Goal: Information Seeking & Learning: Learn about a topic

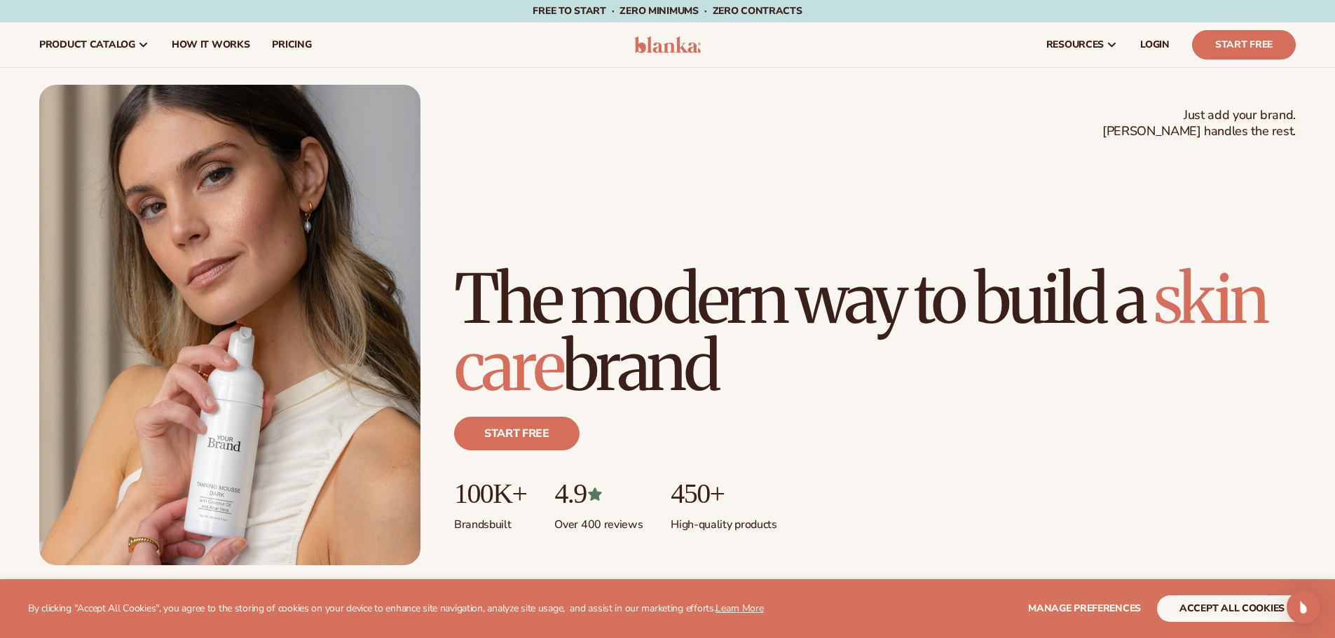
scroll to position [280, 0]
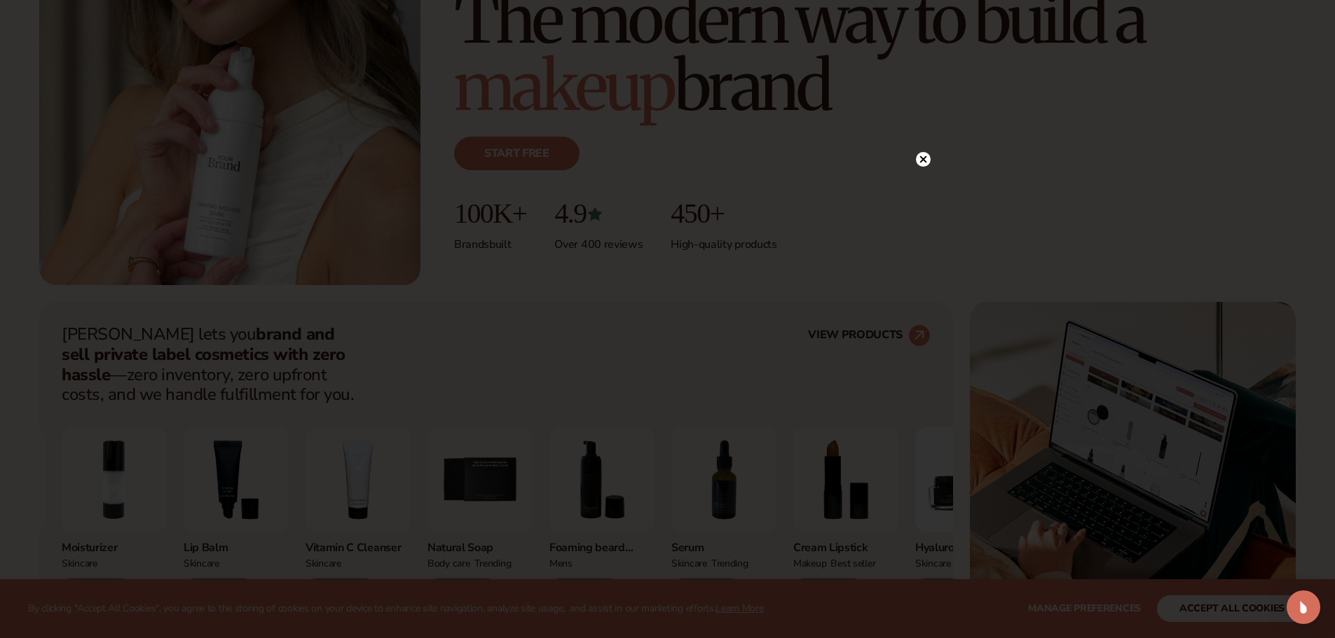
click at [921, 166] on icon at bounding box center [923, 159] width 15 height 15
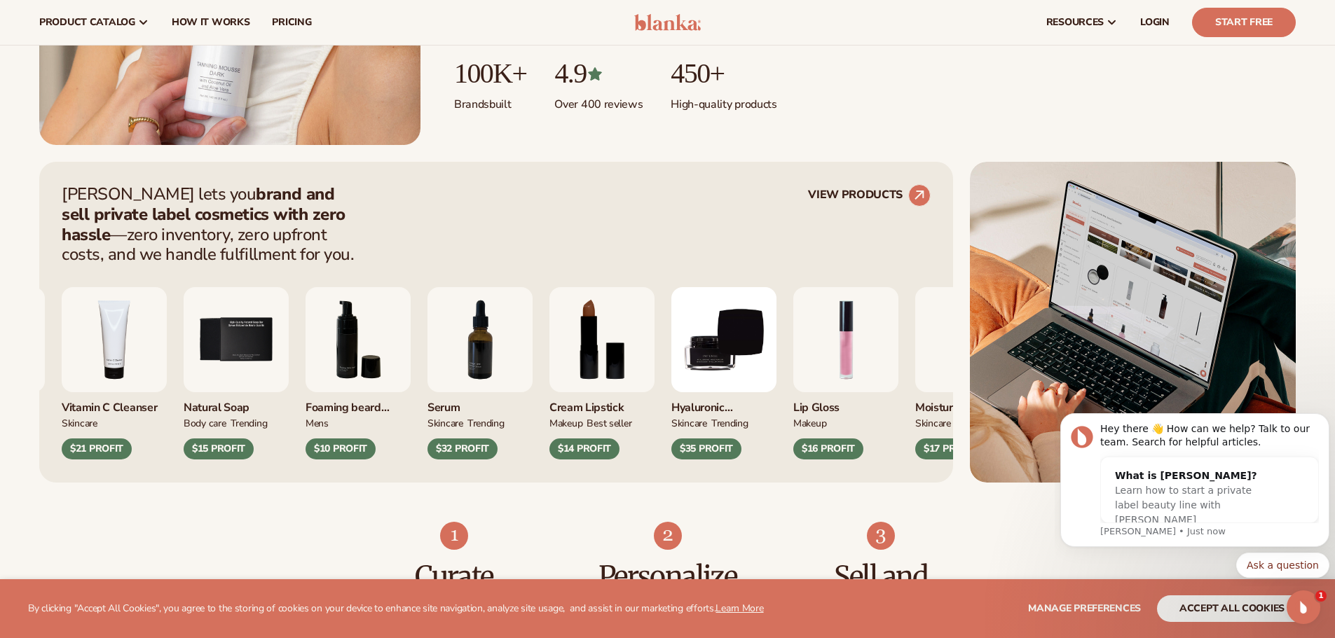
scroll to position [0, 0]
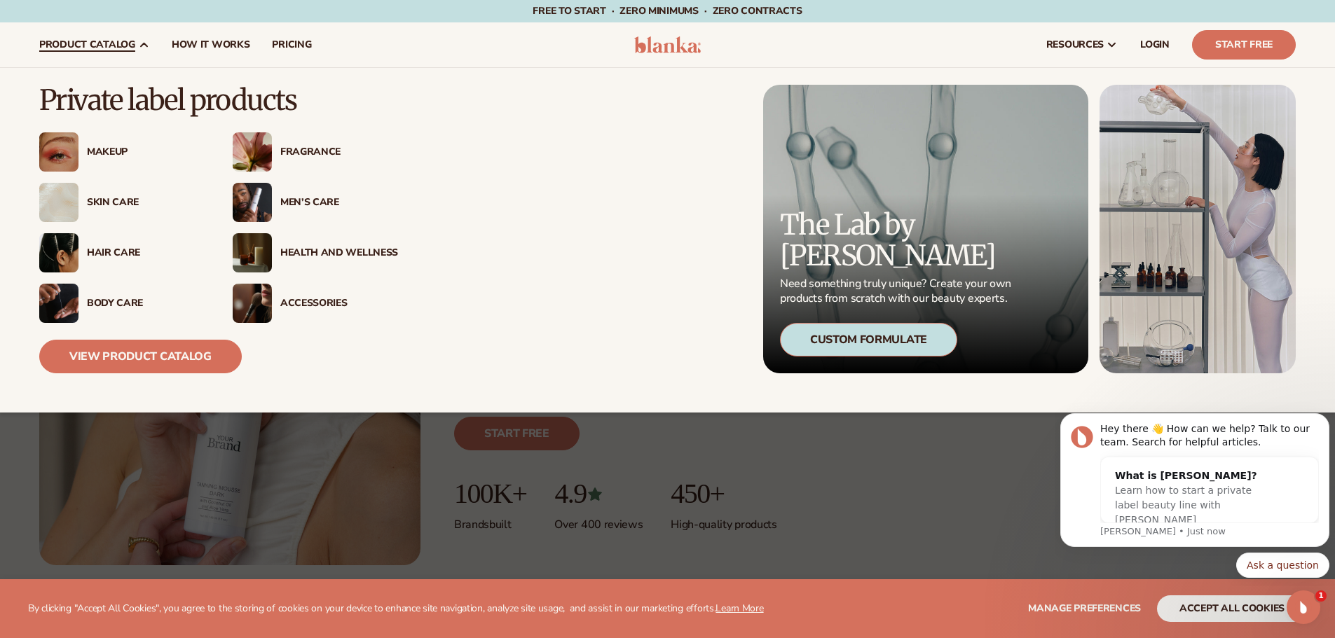
click at [122, 254] on div "Hair Care" at bounding box center [146, 253] width 118 height 12
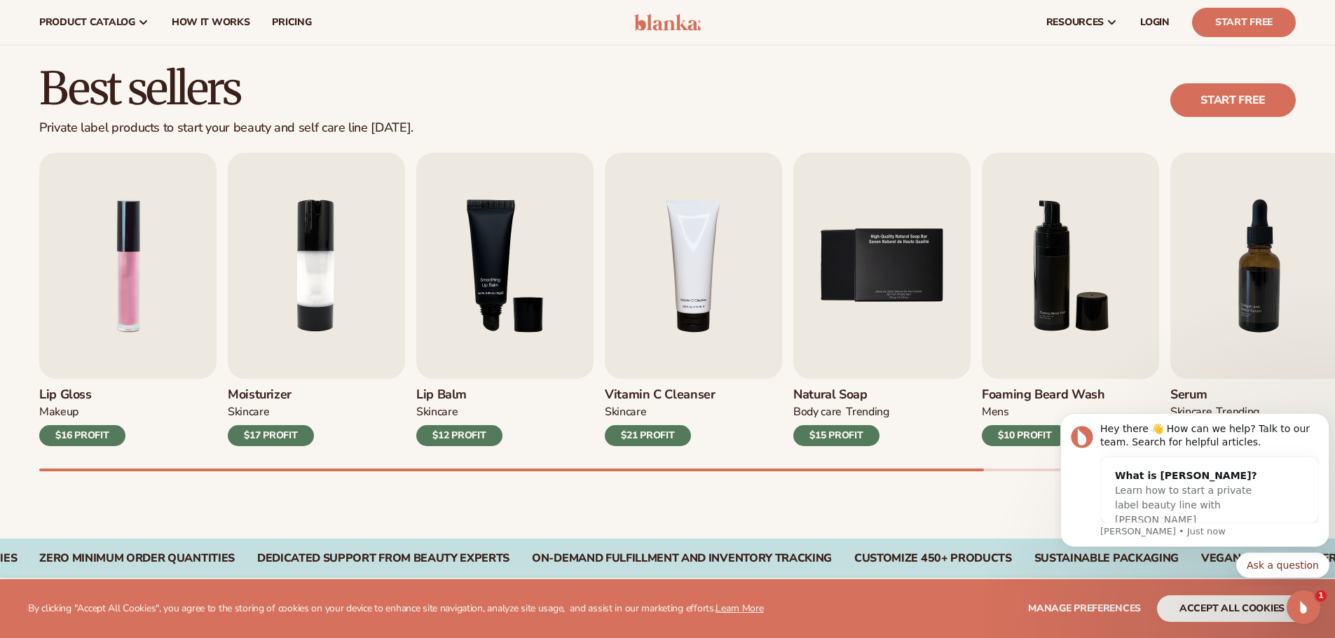
scroll to position [70, 0]
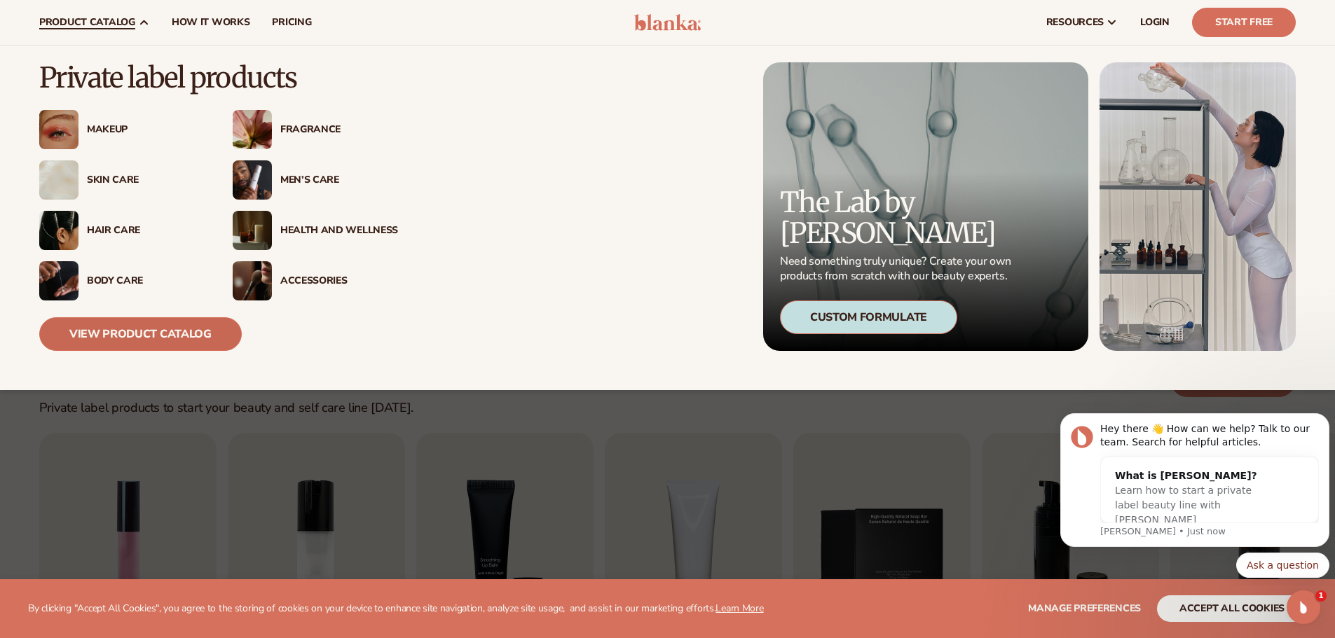
click at [95, 327] on link "View Product Catalog" at bounding box center [140, 334] width 203 height 34
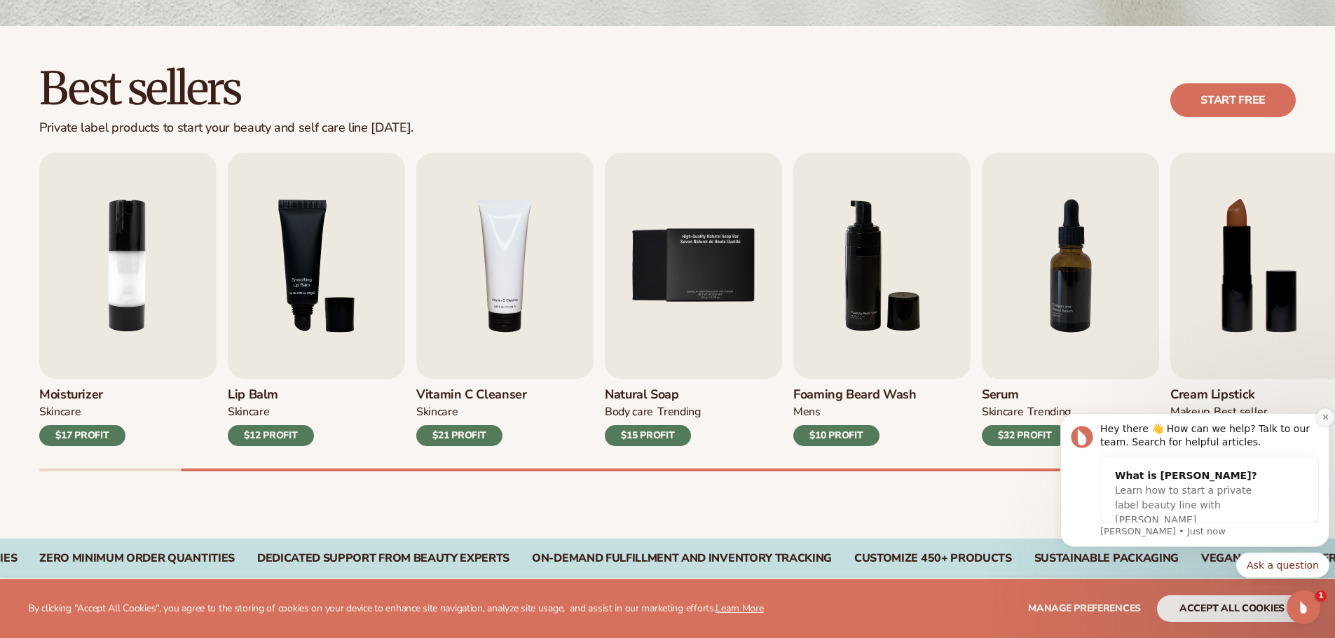
click at [1320, 419] on button "Dismiss notification" at bounding box center [1325, 418] width 18 height 18
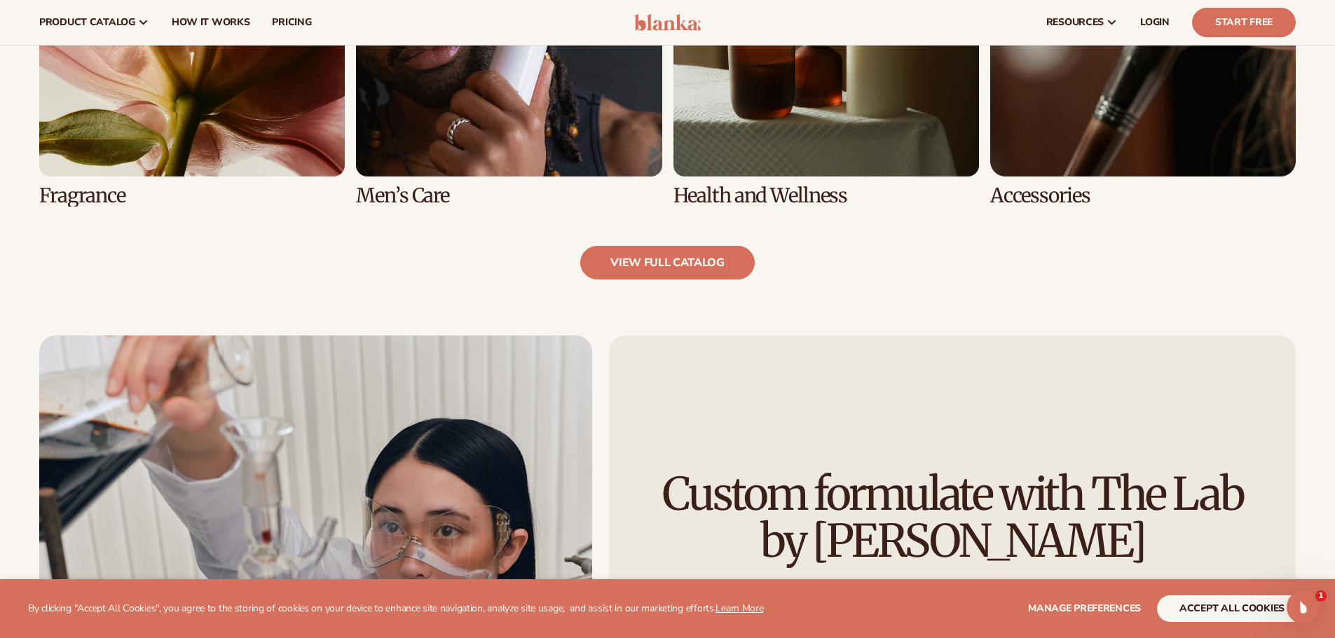
scroll to position [1332, 0]
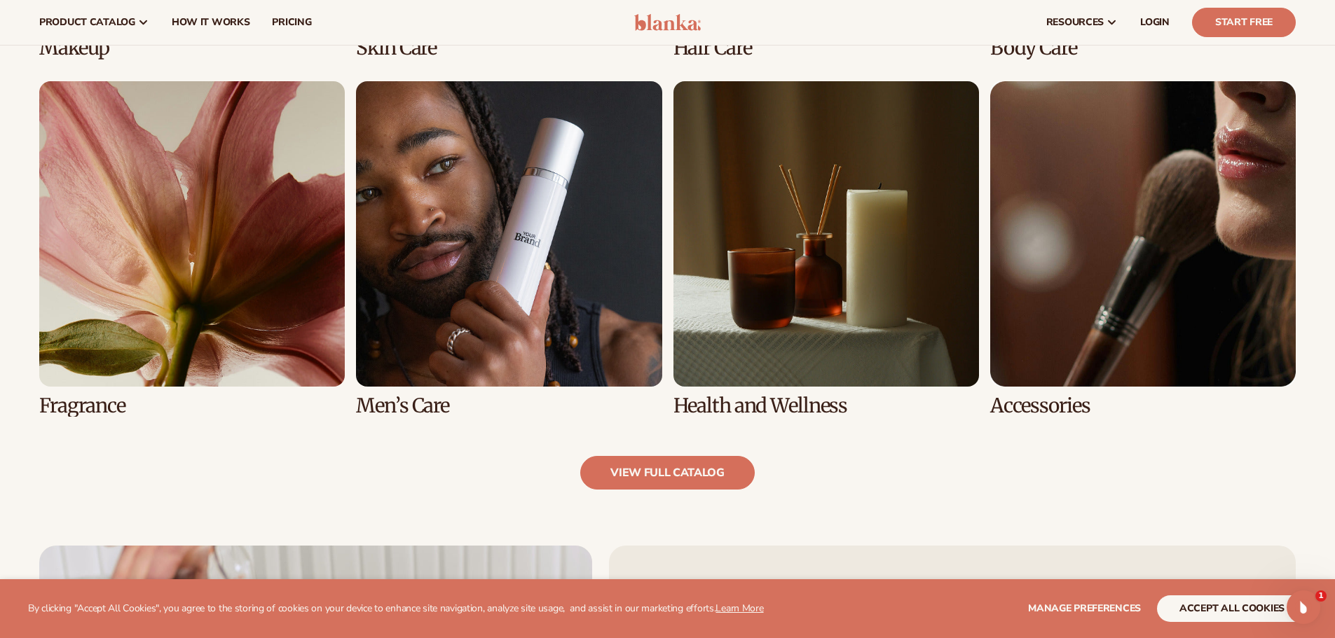
click at [777, 249] on link "7 / 8" at bounding box center [827, 249] width 306 height 336
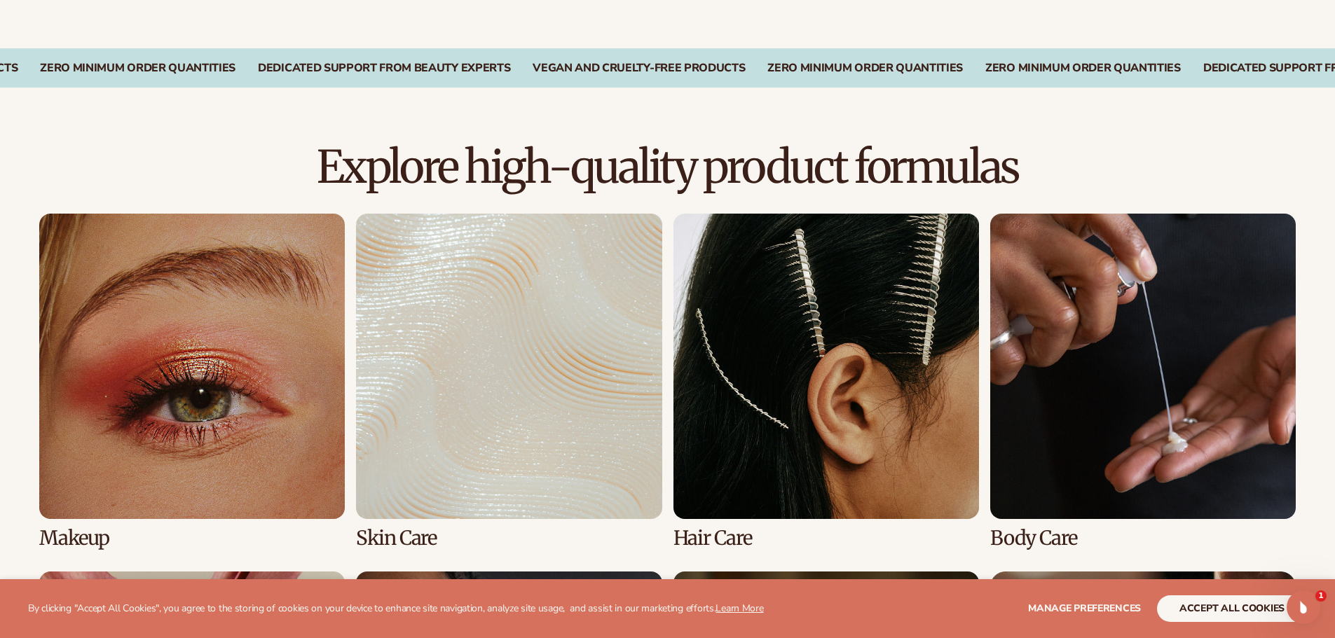
scroll to position [1262, 0]
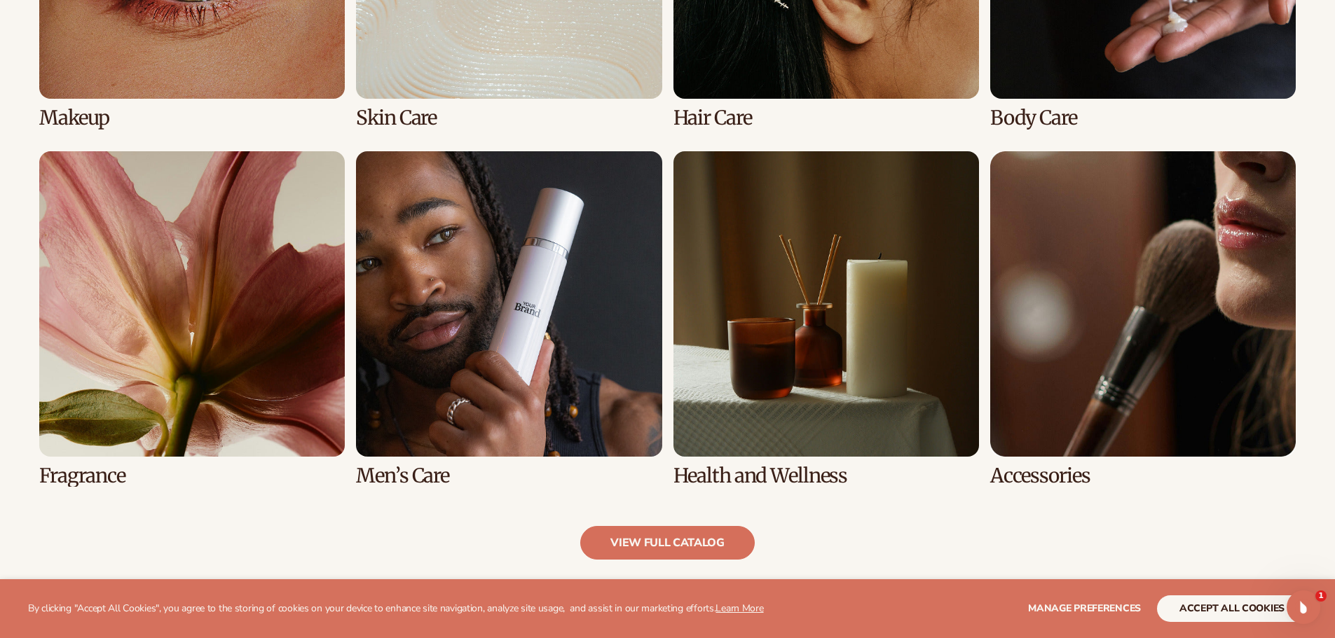
click at [817, 303] on link "7 / 8" at bounding box center [827, 319] width 306 height 336
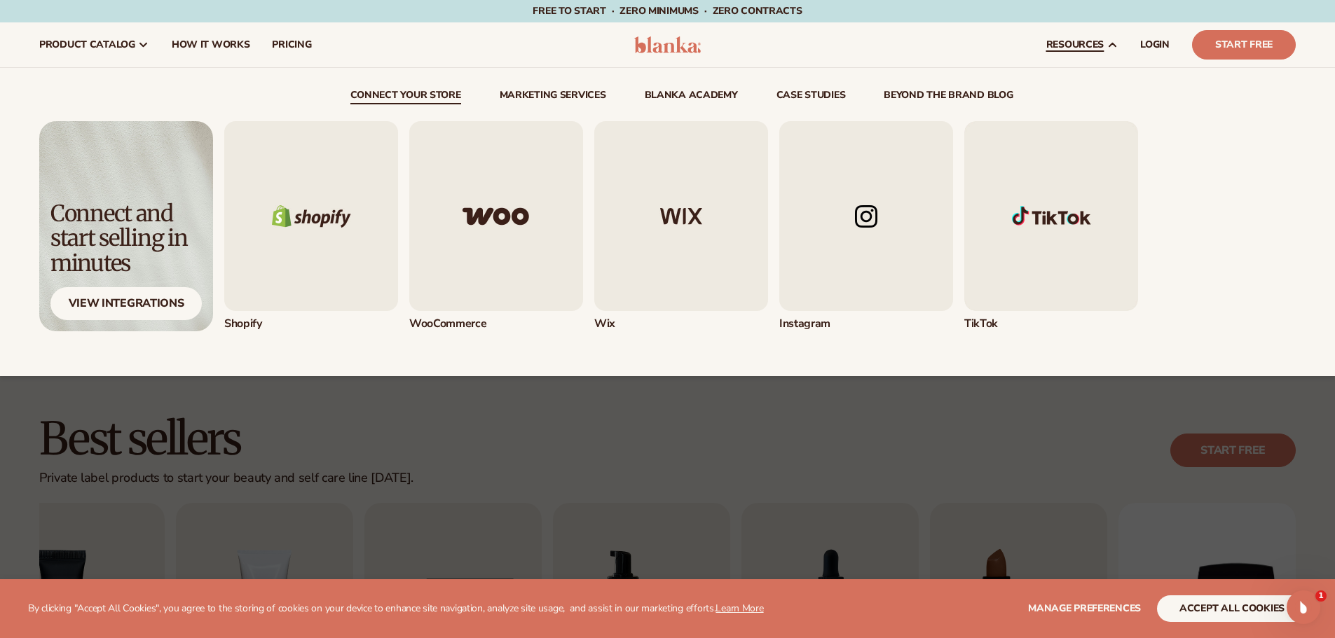
click at [1058, 50] on span "resources" at bounding box center [1074, 44] width 57 height 11
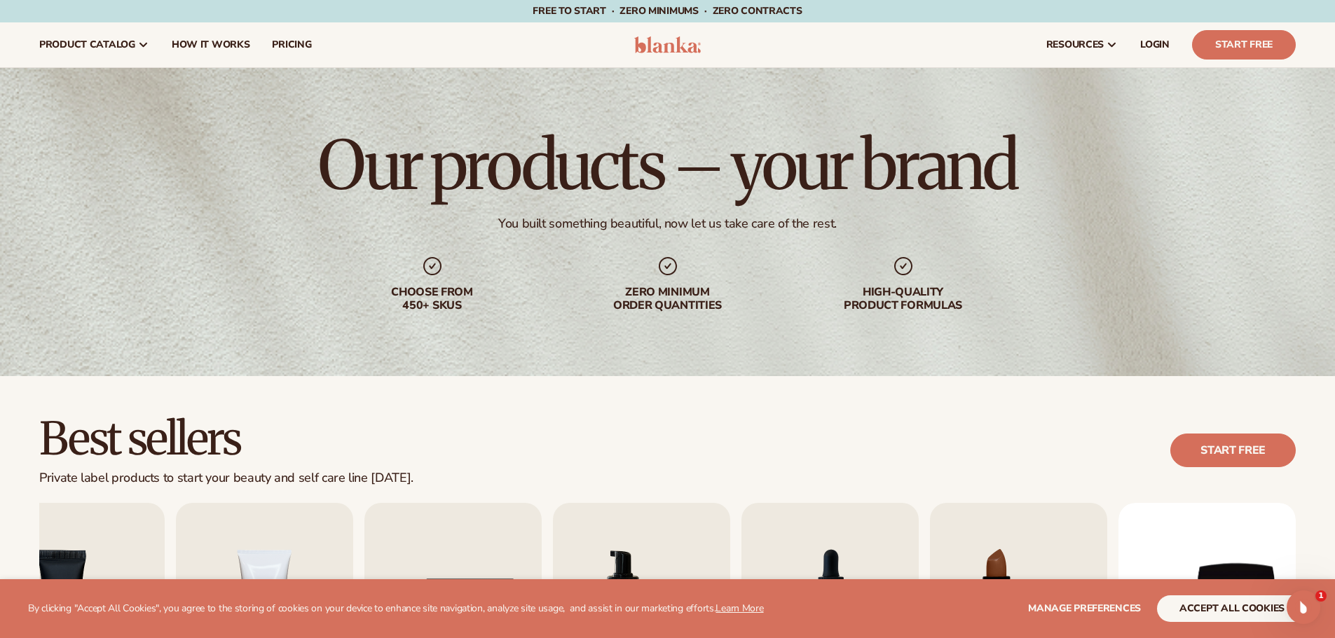
scroll to position [70, 0]
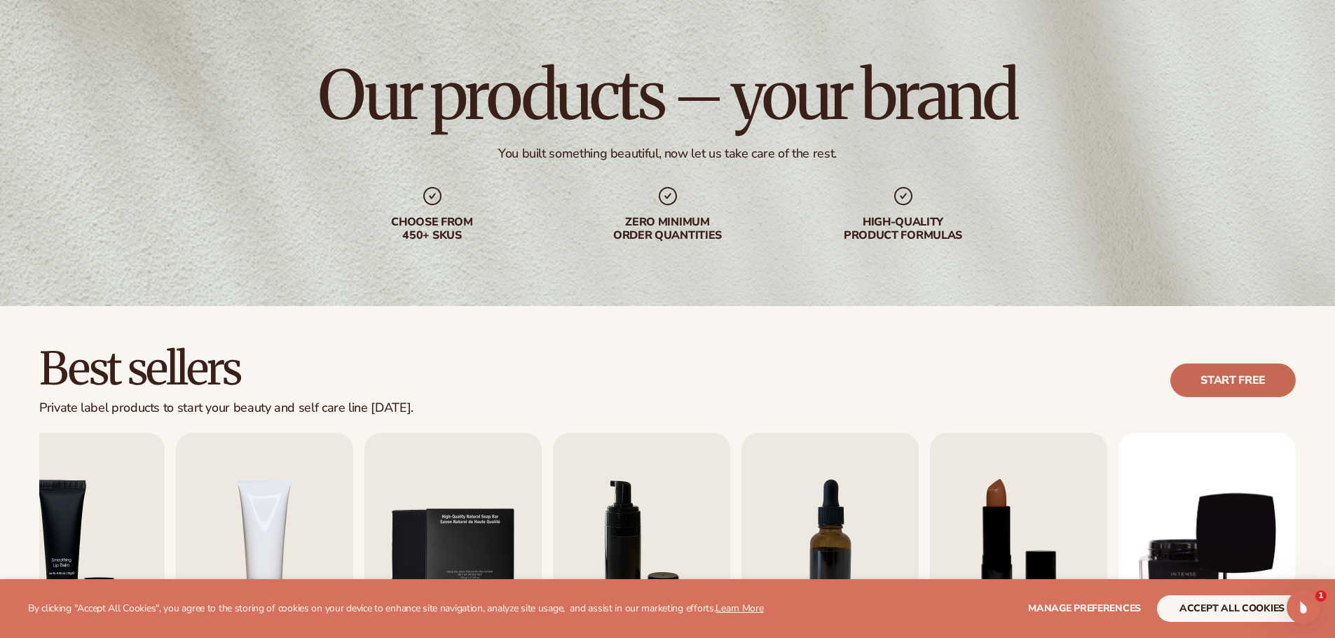
click at [1205, 379] on link "Start free" at bounding box center [1232, 381] width 125 height 34
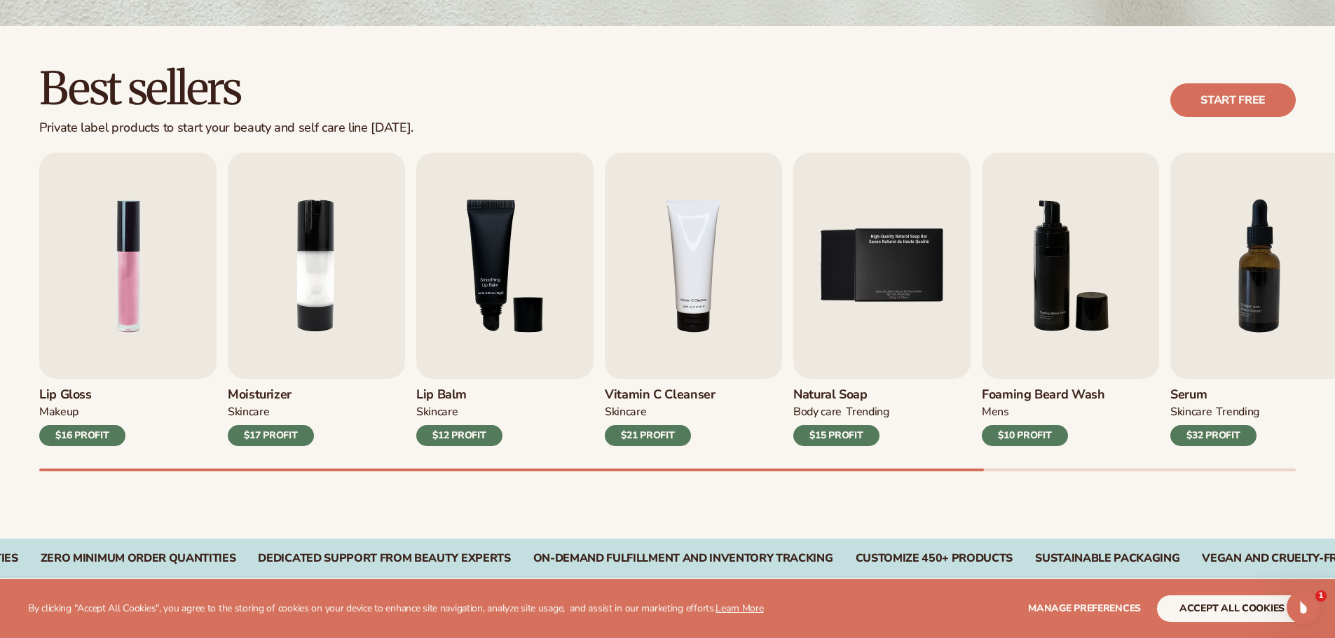
click at [329, 470] on div at bounding box center [511, 470] width 945 height 3
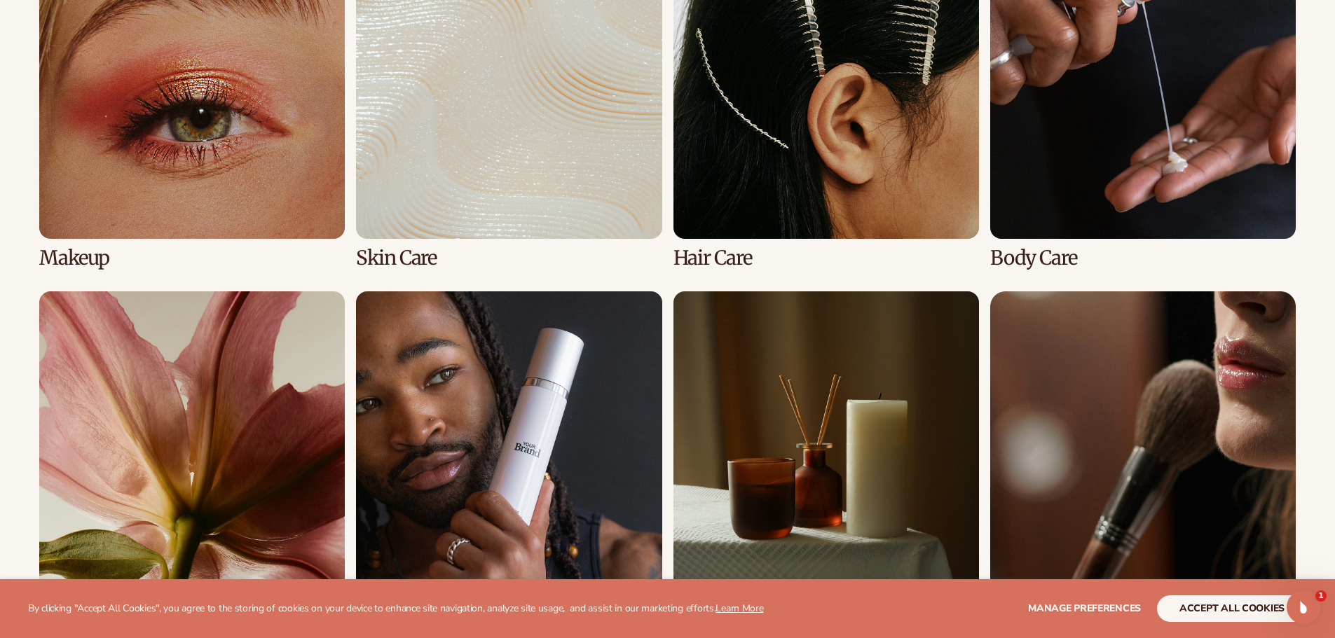
scroll to position [1262, 0]
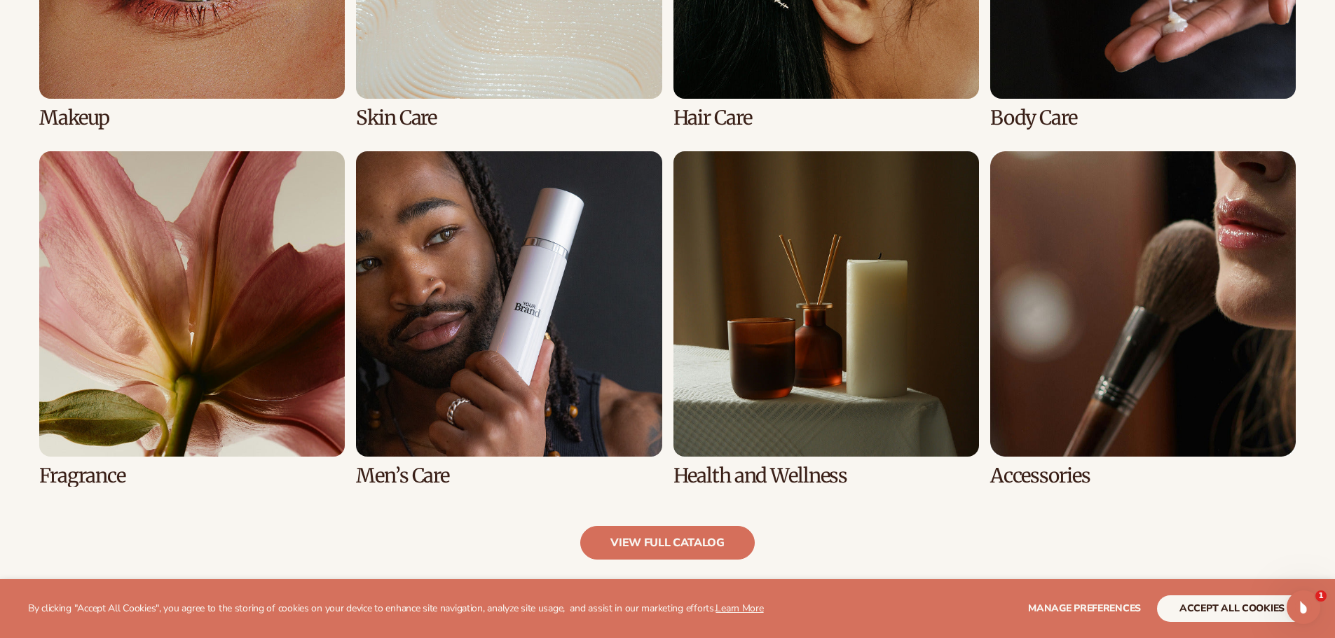
click at [425, 393] on link "6 / 8" at bounding box center [509, 319] width 306 height 336
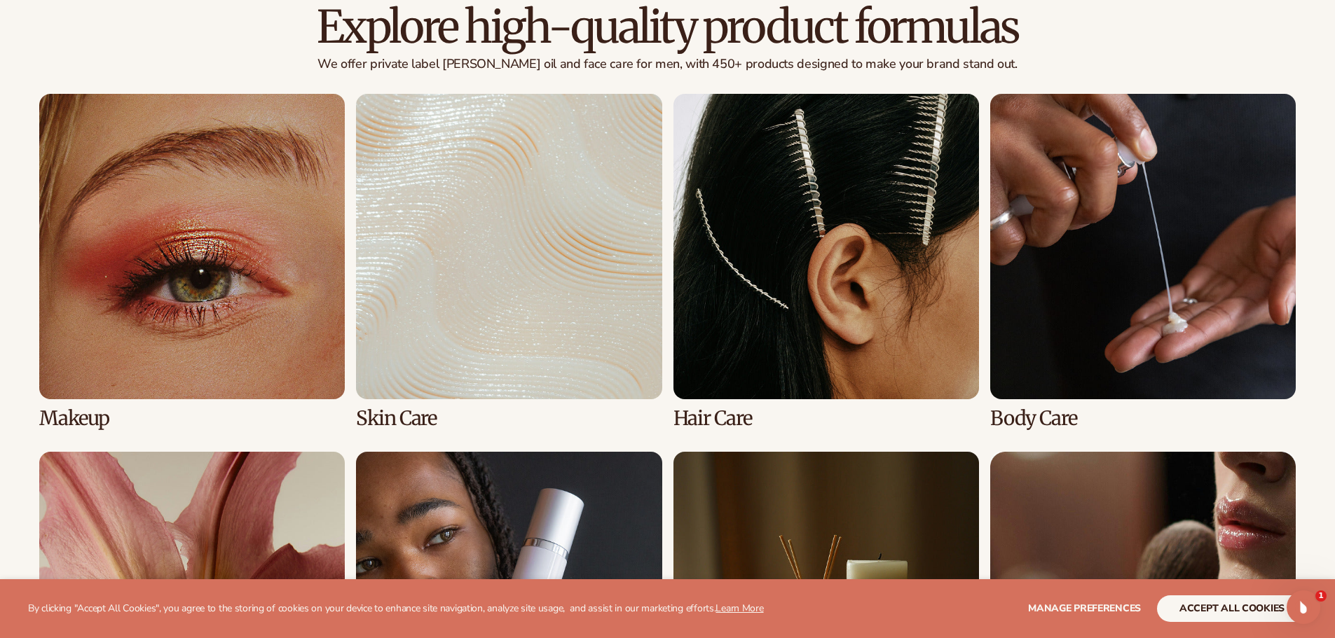
scroll to position [1191, 0]
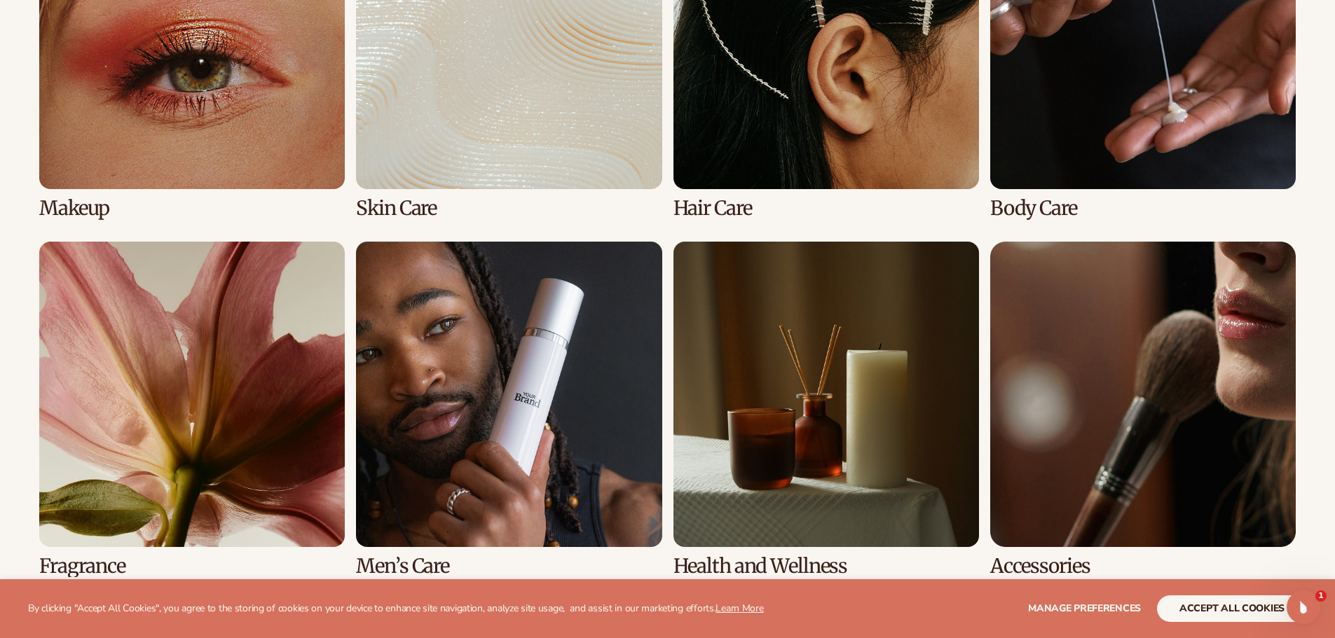
click at [799, 395] on link "7 / 8" at bounding box center [827, 410] width 306 height 336
